Goal: Task Accomplishment & Management: Use online tool/utility

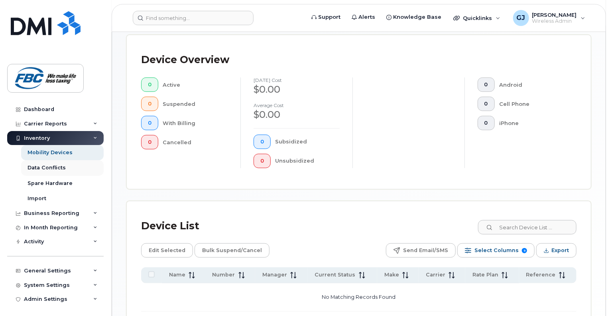
scroll to position [203, 0]
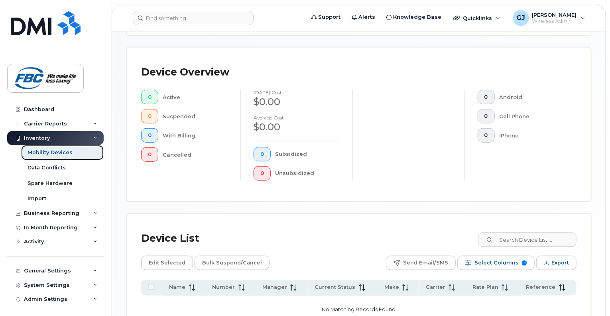
click at [52, 154] on div "Mobility Devices" at bounding box center [50, 152] width 45 height 7
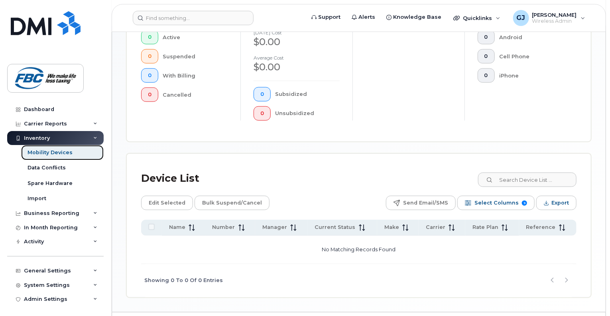
scroll to position [283, 0]
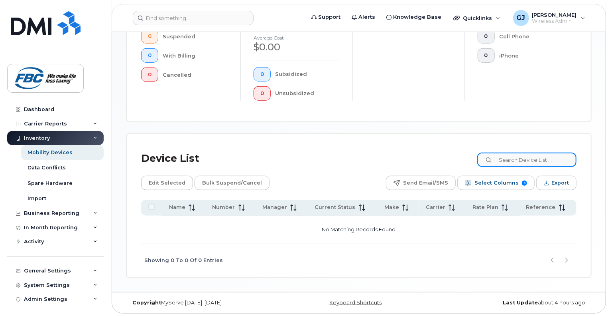
click at [515, 159] on input at bounding box center [527, 159] width 99 height 14
type input "shore"
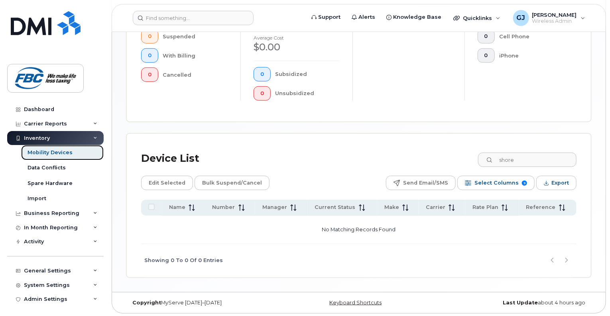
click at [45, 152] on div "Mobility Devices" at bounding box center [50, 152] width 45 height 7
click at [56, 153] on div "Mobility Devices" at bounding box center [50, 152] width 45 height 7
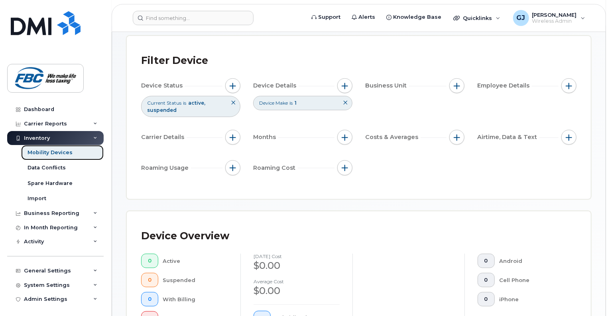
scroll to position [0, 0]
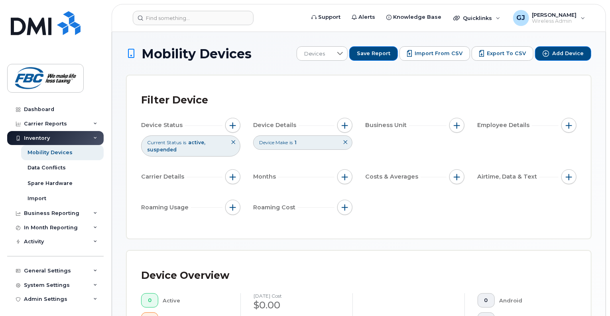
click at [347, 142] on icon at bounding box center [345, 142] width 5 height 5
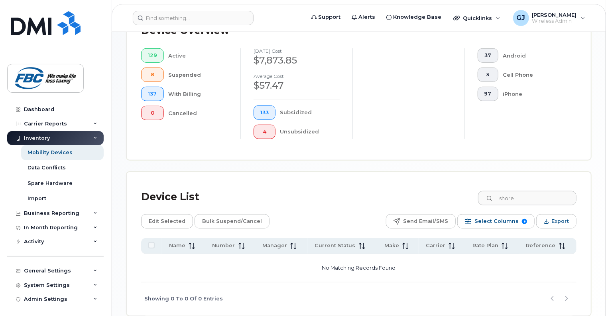
scroll to position [283, 0]
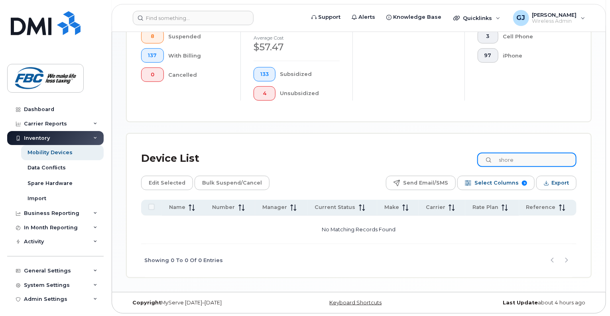
click at [538, 160] on input "shore" at bounding box center [527, 159] width 99 height 14
click at [492, 158] on icon at bounding box center [489, 160] width 5 height 5
click at [394, 163] on div "Device List shore" at bounding box center [359, 158] width 436 height 21
click at [419, 148] on div "Device List shore" at bounding box center [359, 158] width 436 height 21
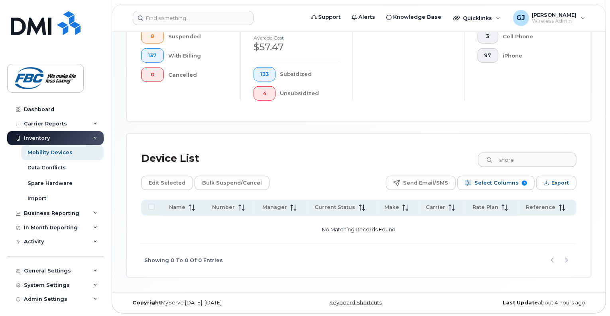
click at [288, 168] on div "Device List shore Edit Selected Bulk Suspend/Cancel Send Email/SMS Select Colum…" at bounding box center [359, 212] width 436 height 129
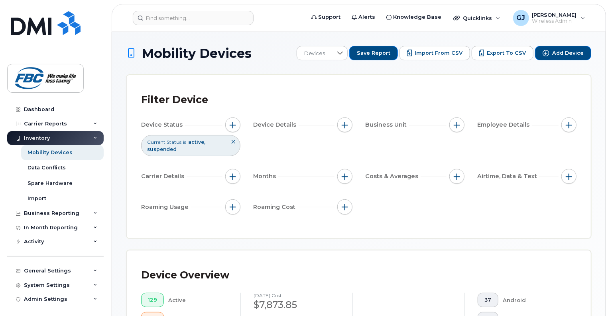
scroll to position [0, 0]
